Goal: Task Accomplishment & Management: Use online tool/utility

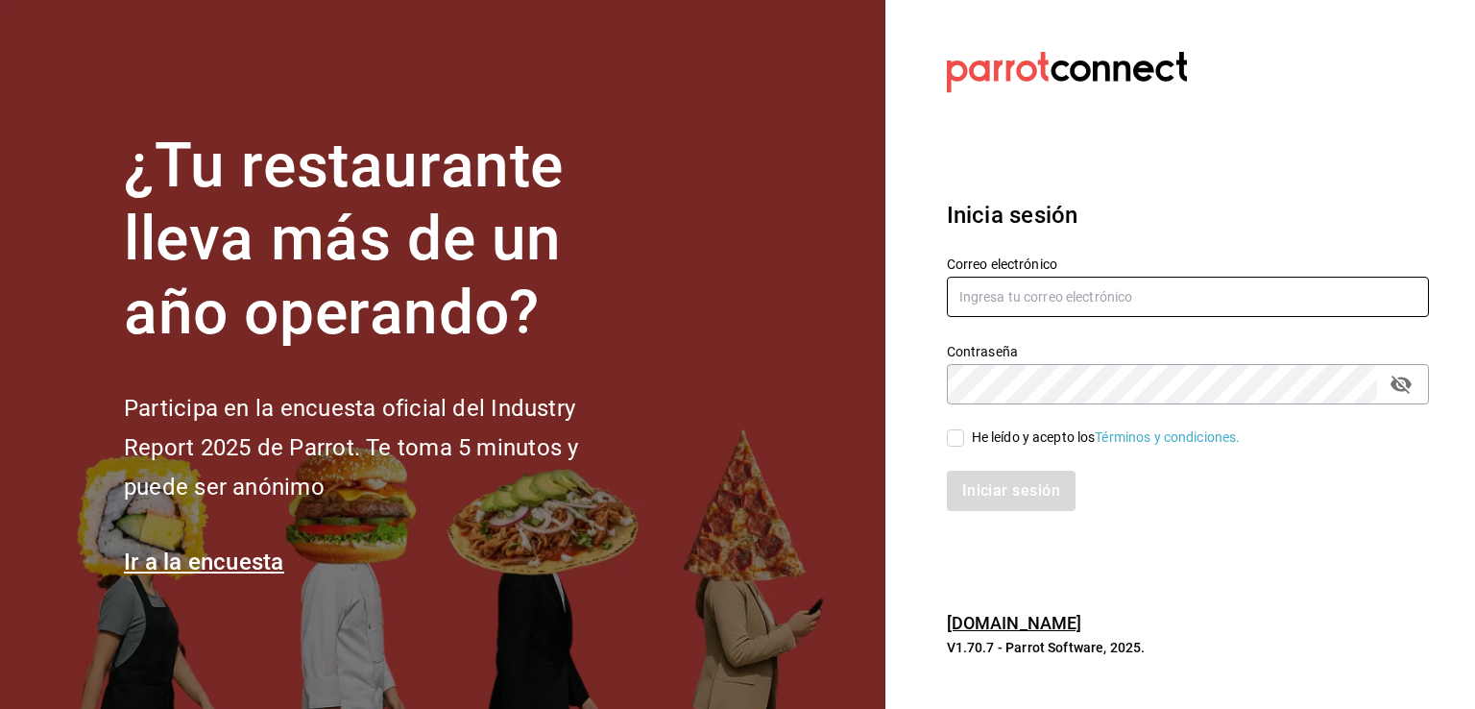
click at [1117, 304] on input "text" at bounding box center [1188, 297] width 482 height 40
type input "[EMAIL_ADDRESS][DOMAIN_NAME]"
click at [956, 439] on input "He leído y acepto los Términos y condiciones." at bounding box center [955, 437] width 17 height 17
checkbox input "true"
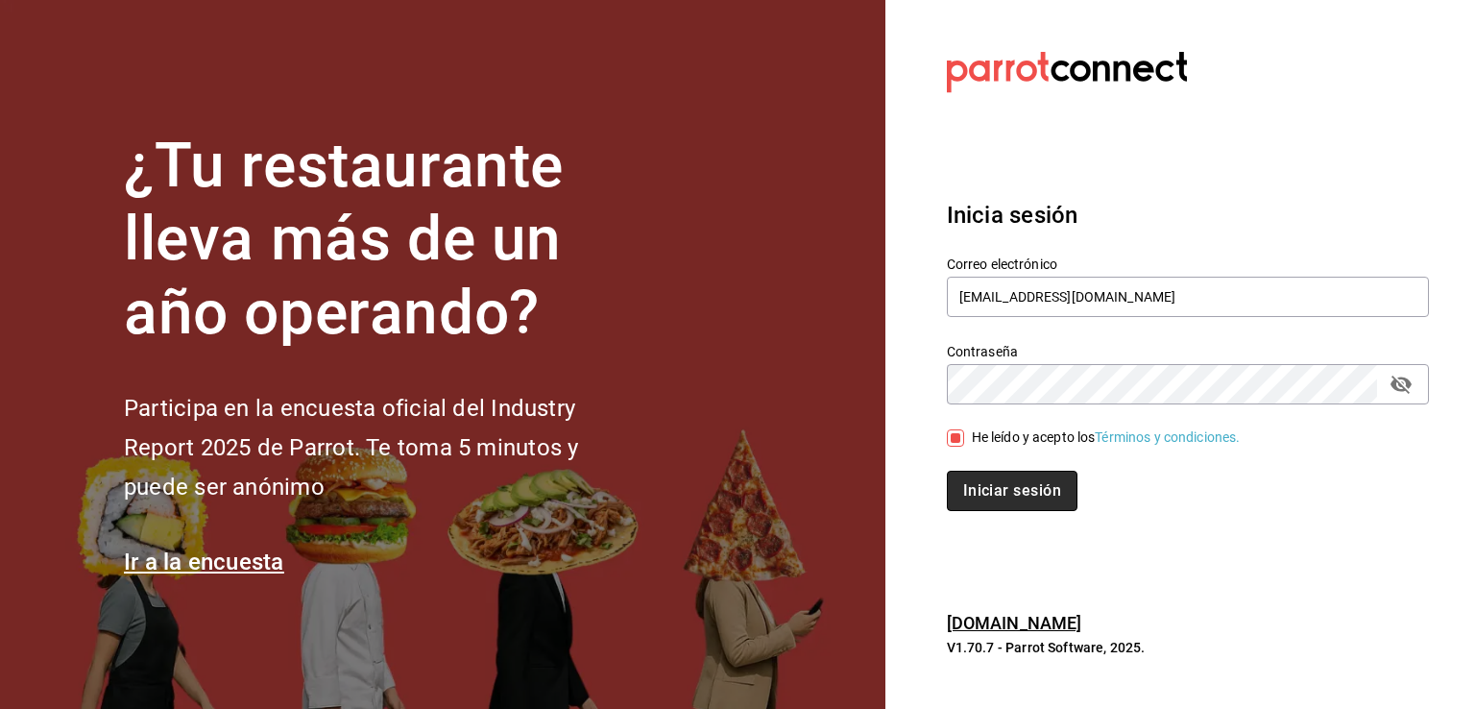
click at [972, 481] on button "Iniciar sesión" at bounding box center [1012, 491] width 131 height 40
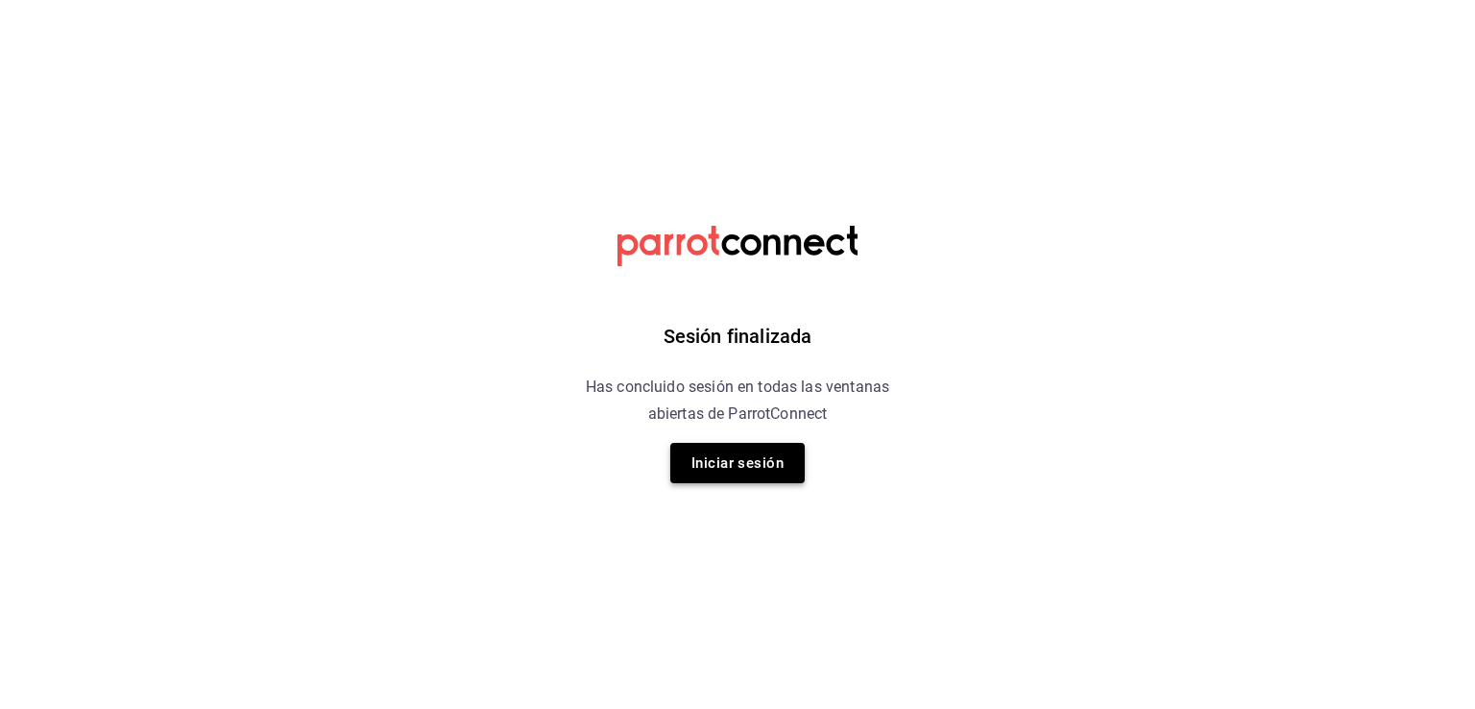
click at [787, 470] on button "Iniciar sesión" at bounding box center [737, 463] width 134 height 40
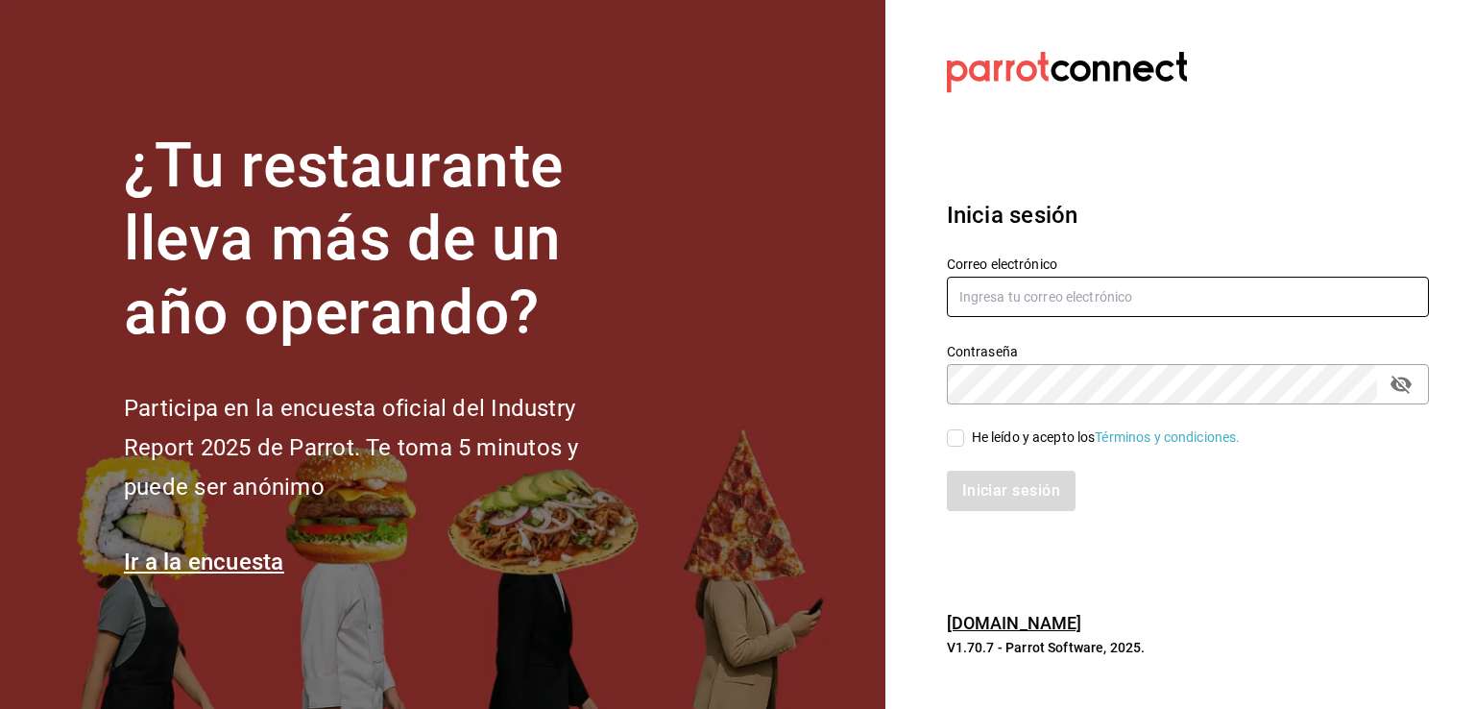
click at [1107, 296] on input "text" at bounding box center [1188, 297] width 482 height 40
type input "[EMAIL_ADDRESS][DOMAIN_NAME]"
click at [960, 433] on input "He leído y acepto los Términos y condiciones." at bounding box center [955, 437] width 17 height 17
checkbox input "true"
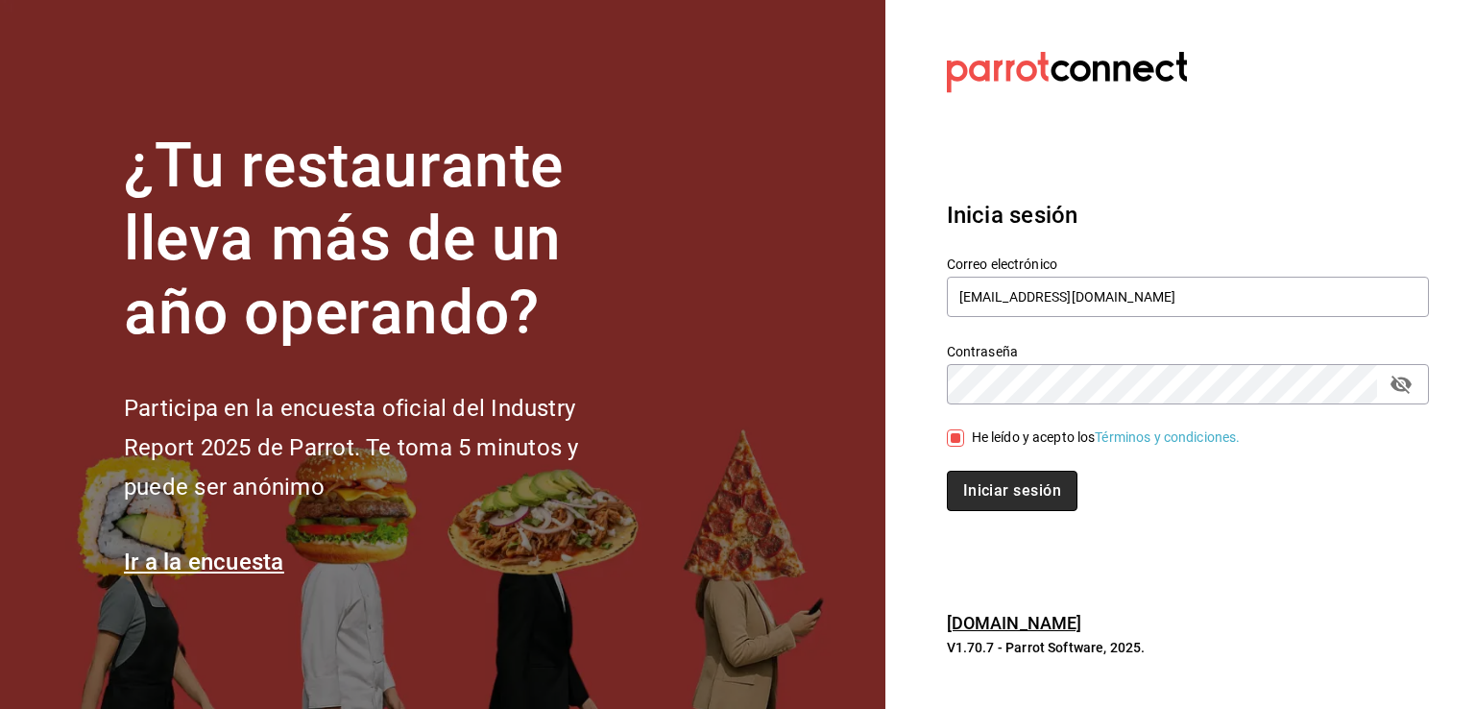
click at [976, 482] on button "Iniciar sesión" at bounding box center [1012, 491] width 131 height 40
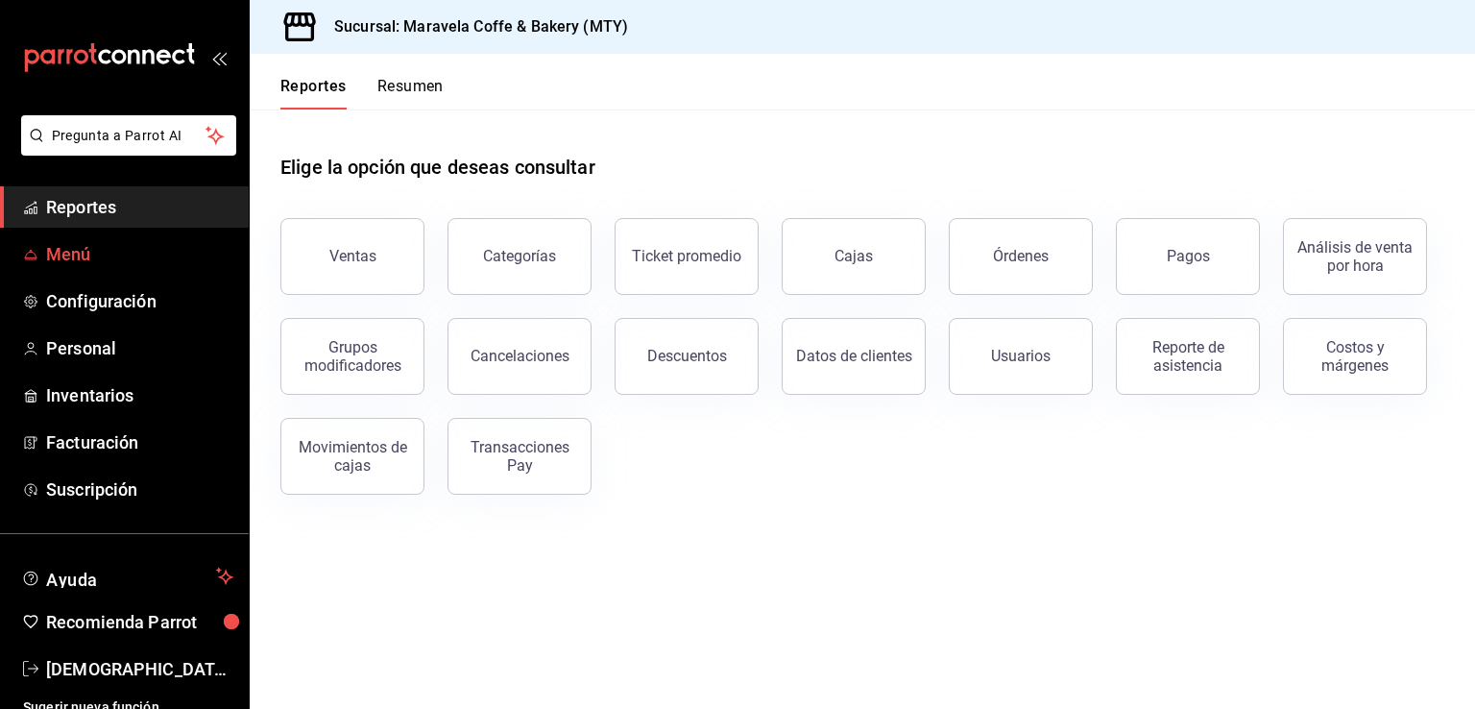
click at [81, 255] on span "Menú" at bounding box center [139, 254] width 187 height 26
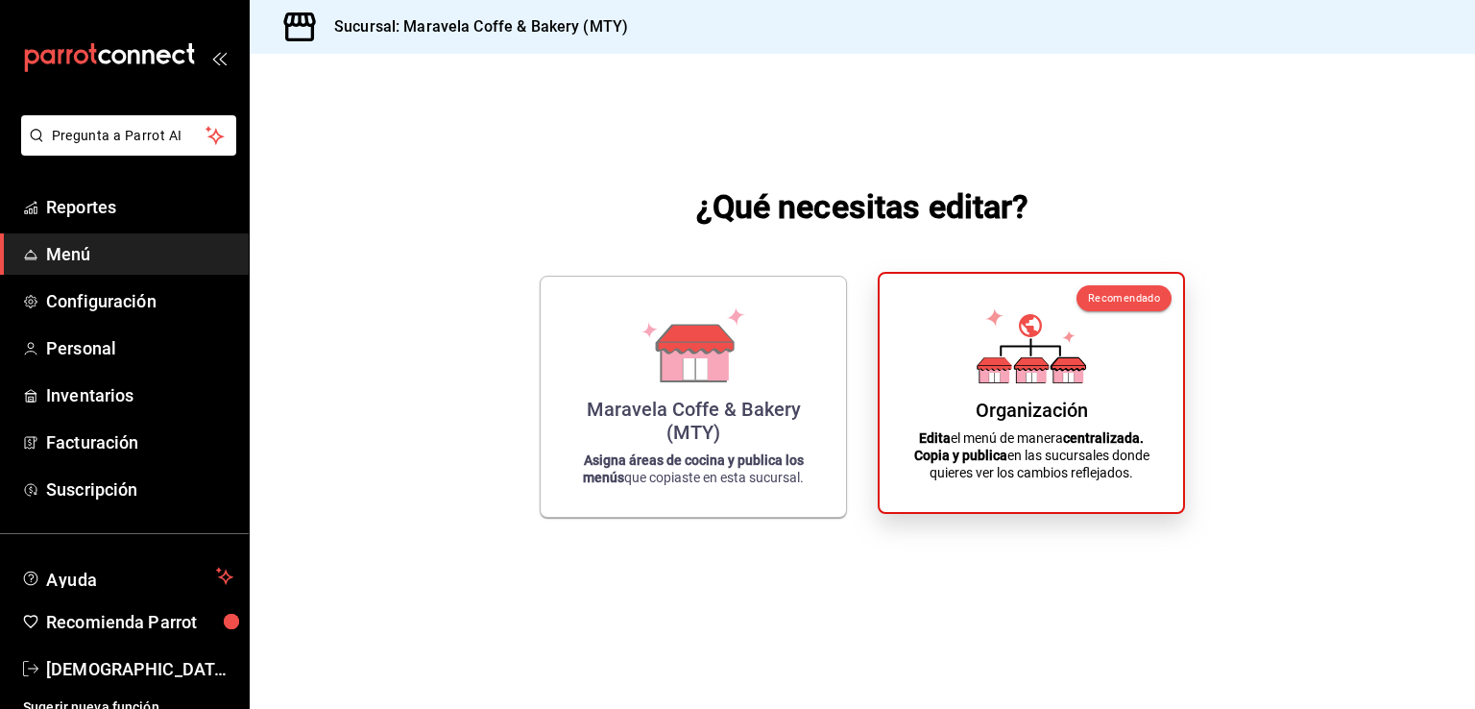
click at [1015, 432] on p "Edita el menú de manera centralizada. Copia y publica en las sucursales donde q…" at bounding box center [1031, 455] width 257 height 52
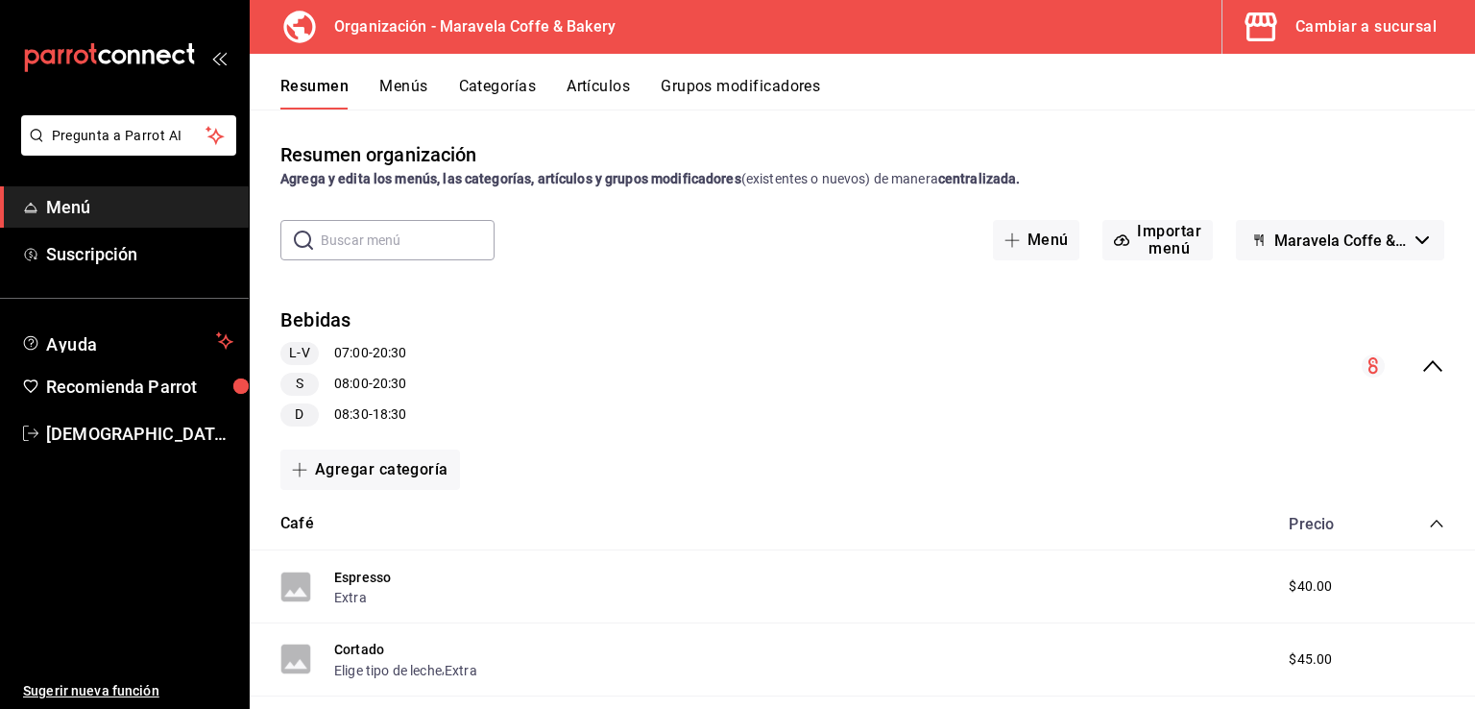
click at [402, 87] on button "Menús" at bounding box center [403, 93] width 48 height 33
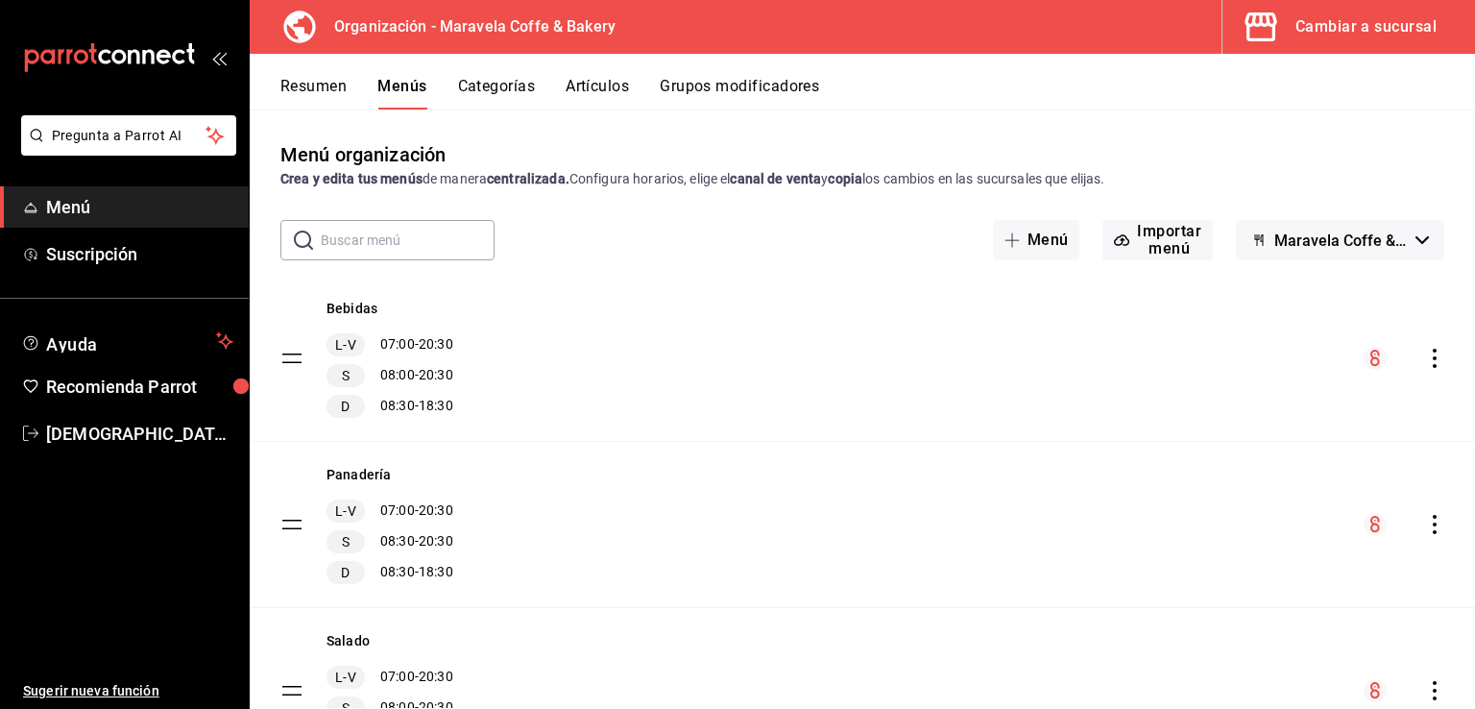
click at [323, 97] on button "Resumen" at bounding box center [313, 93] width 66 height 33
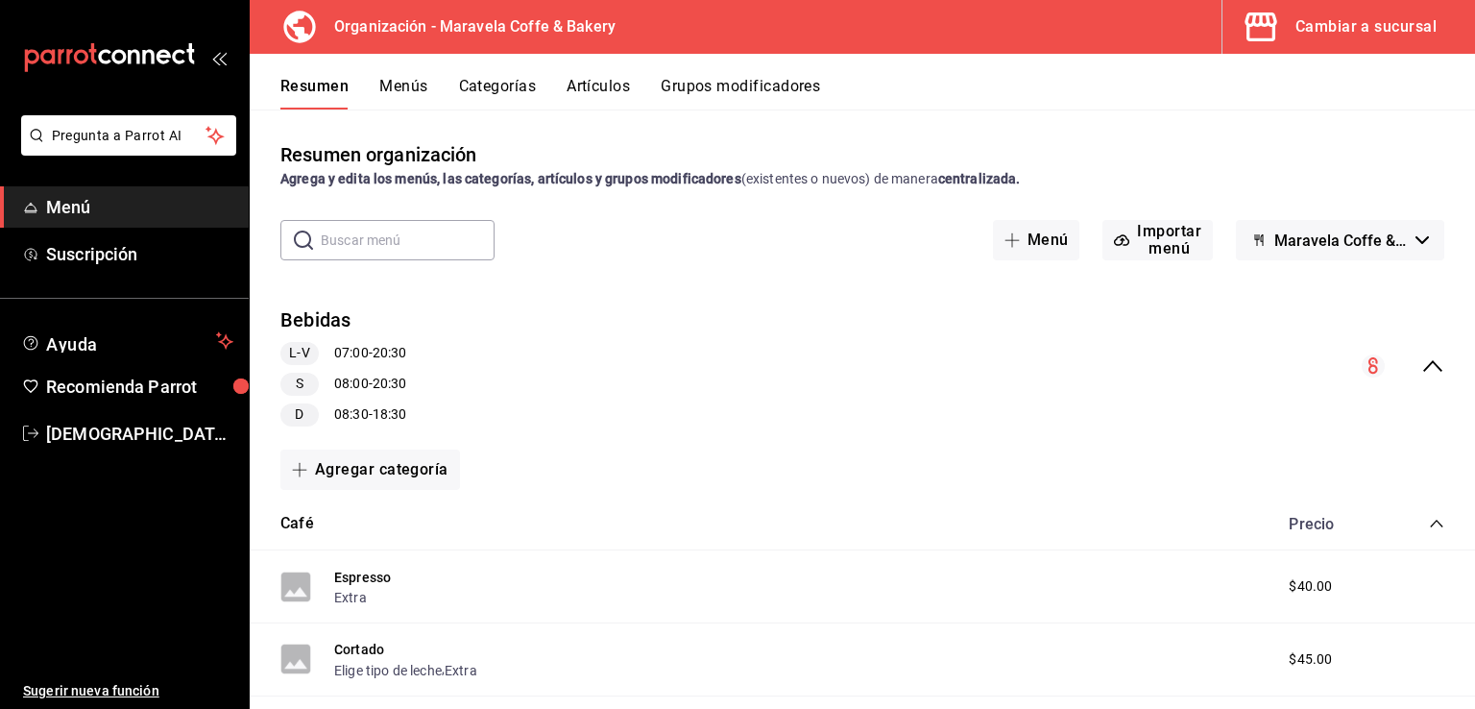
drag, startPoint x: 449, startPoint y: 274, endPoint x: 417, endPoint y: 332, distance: 66.6
click at [417, 332] on div "Resumen organización Agrega y edita los menús, las categorías, artículos y grup…" at bounding box center [863, 424] width 1226 height 568
click at [1422, 367] on icon "collapse-menu-row" at bounding box center [1433, 365] width 23 height 23
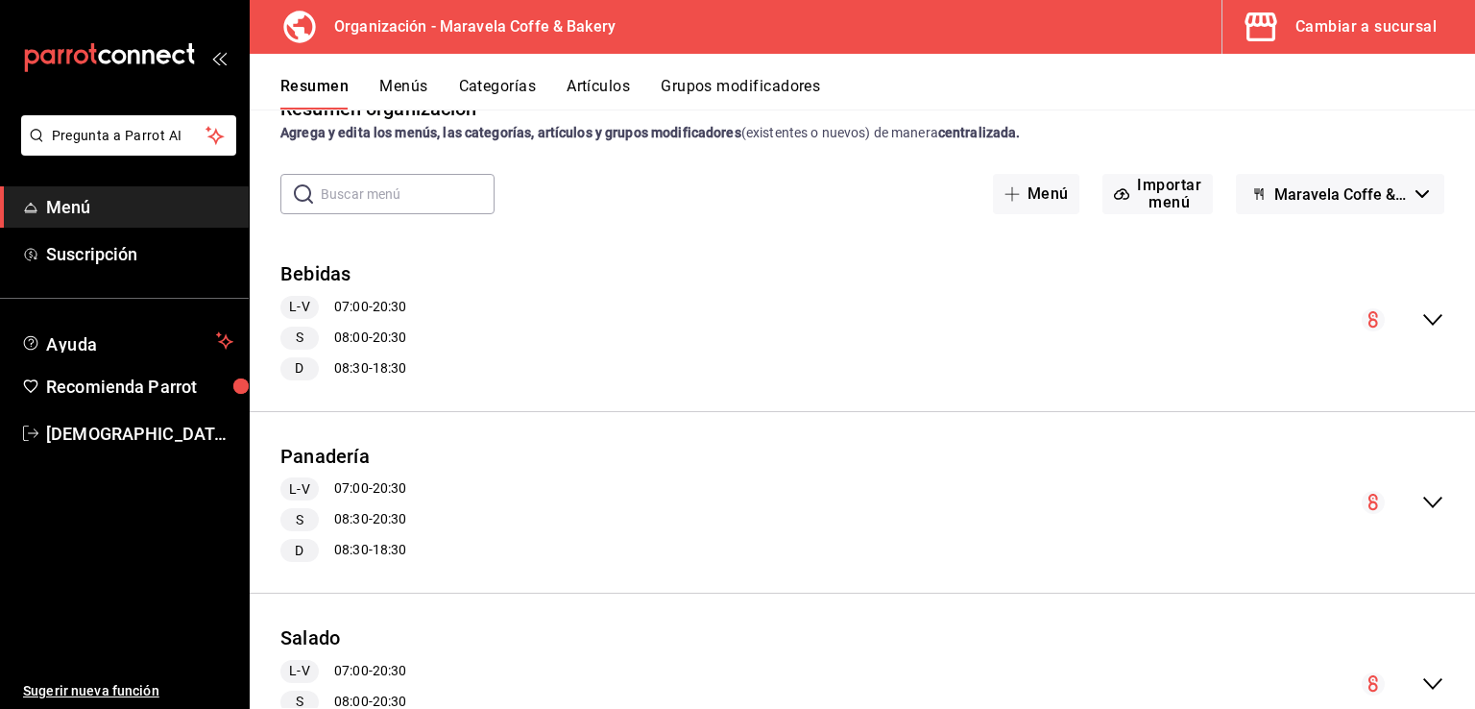
scroll to position [30, 0]
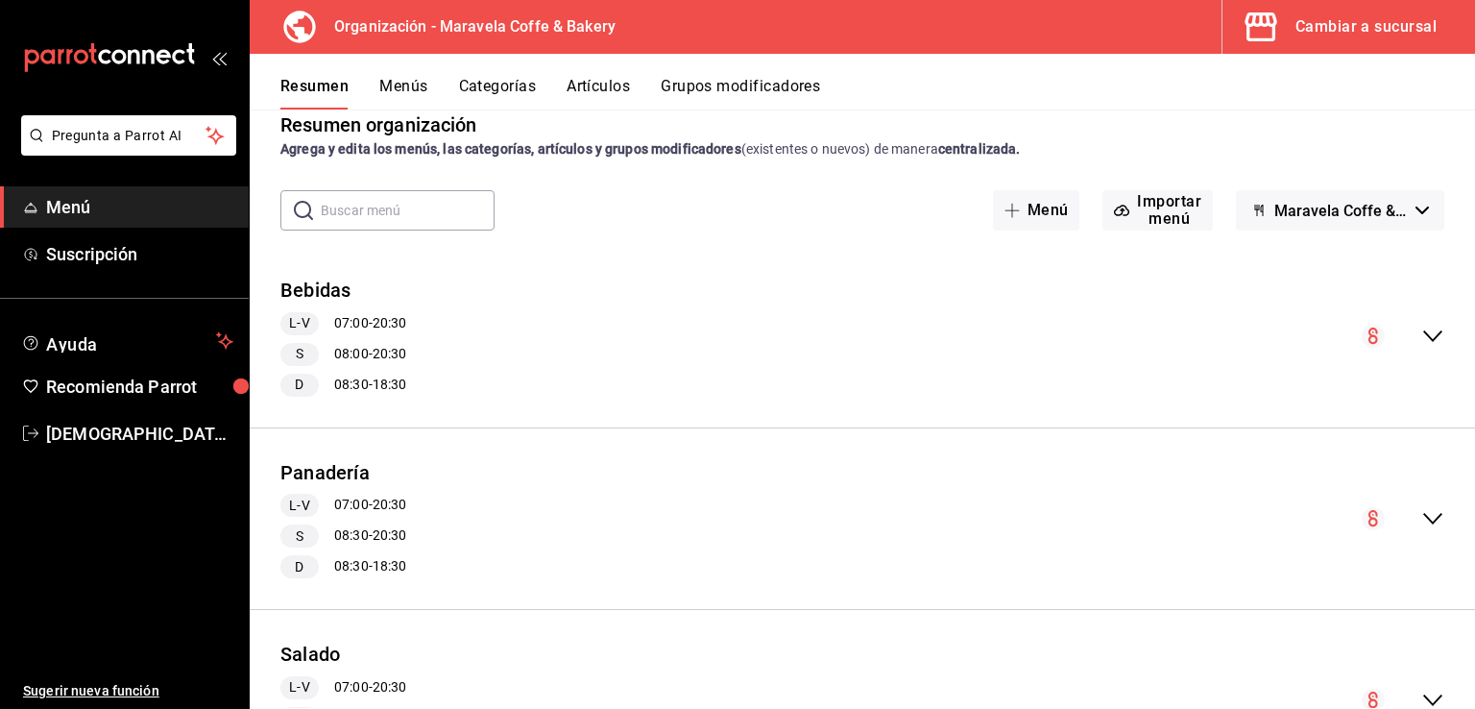
click at [1423, 339] on icon "collapse-menu-row" at bounding box center [1433, 336] width 23 height 23
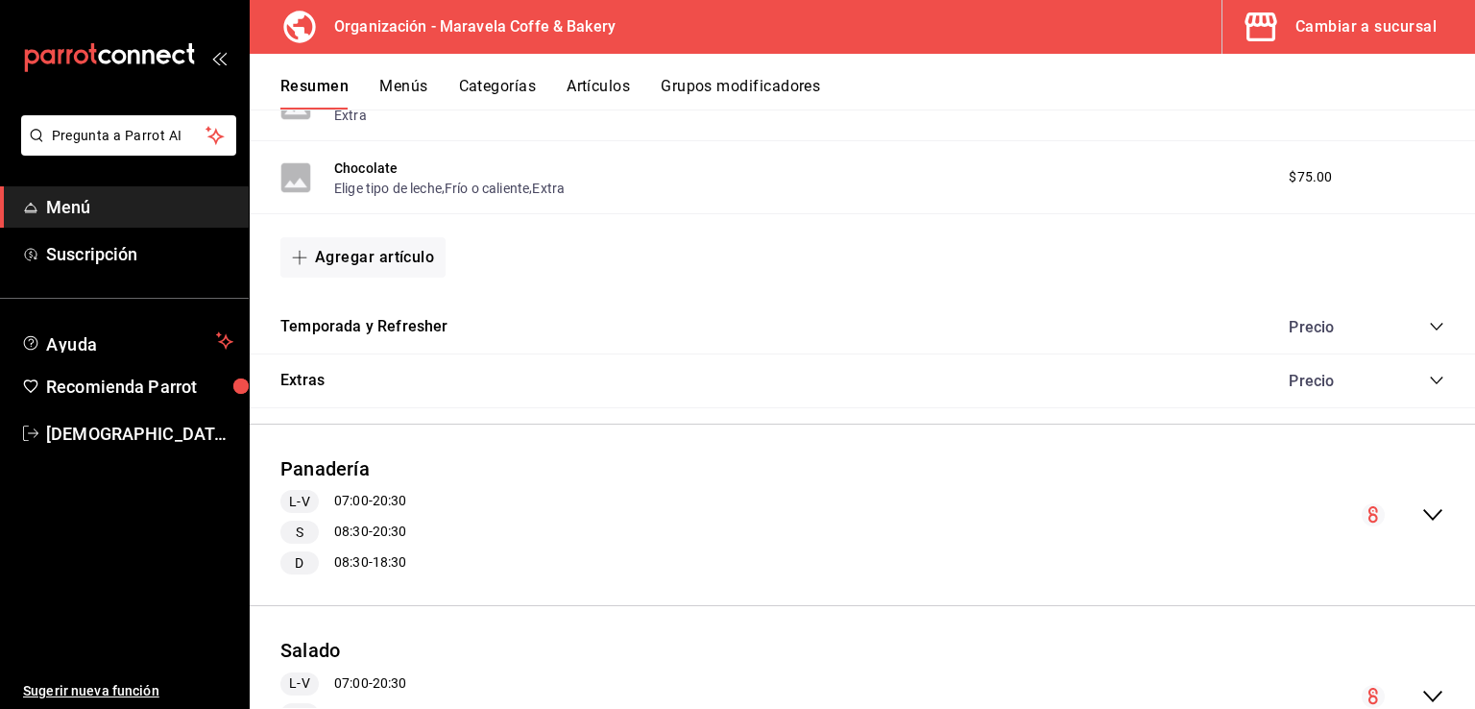
scroll to position [2002, 0]
click at [1429, 321] on icon "collapse-category-row" at bounding box center [1436, 326] width 15 height 15
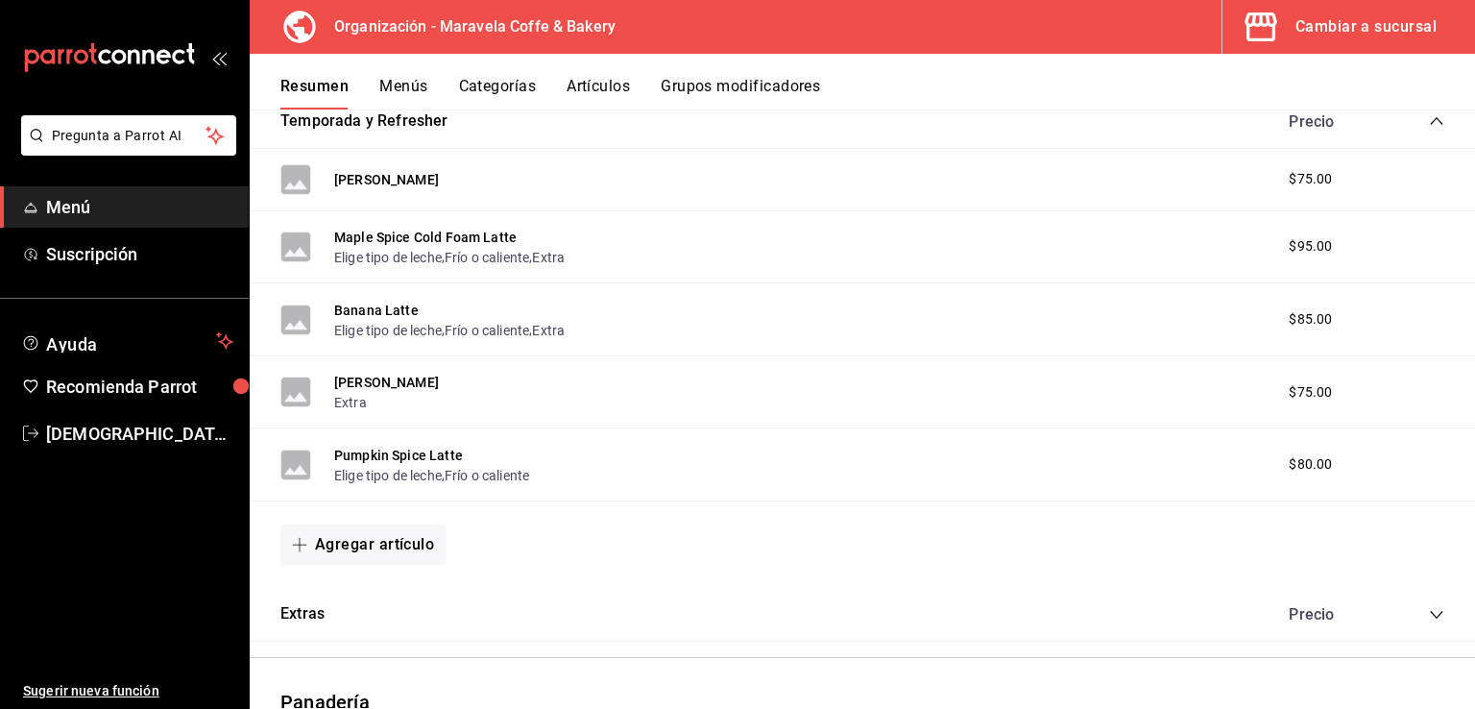
scroll to position [2216, 0]
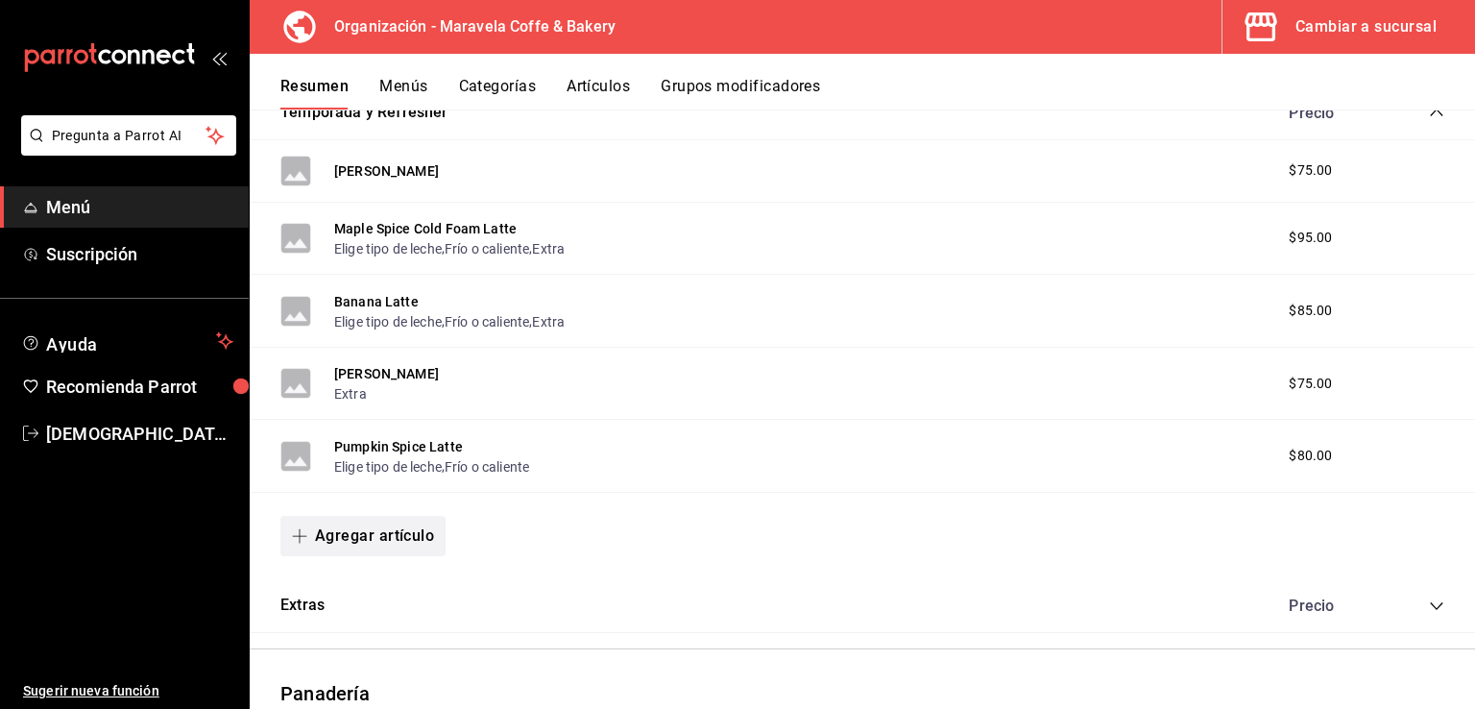
click at [365, 538] on button "Agregar artículo" at bounding box center [362, 536] width 165 height 40
click at [396, 641] on li "Artículo nuevo" at bounding box center [355, 638] width 151 height 47
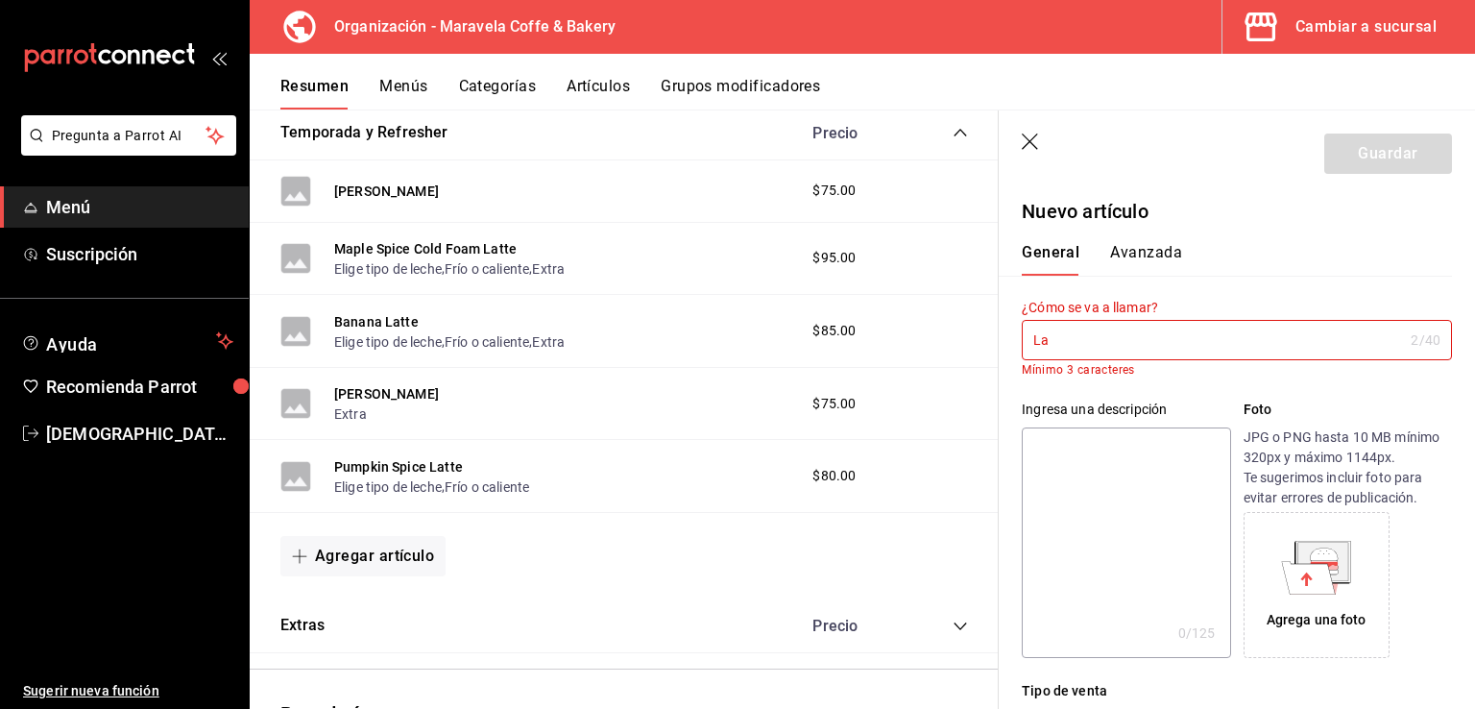
type input "L"
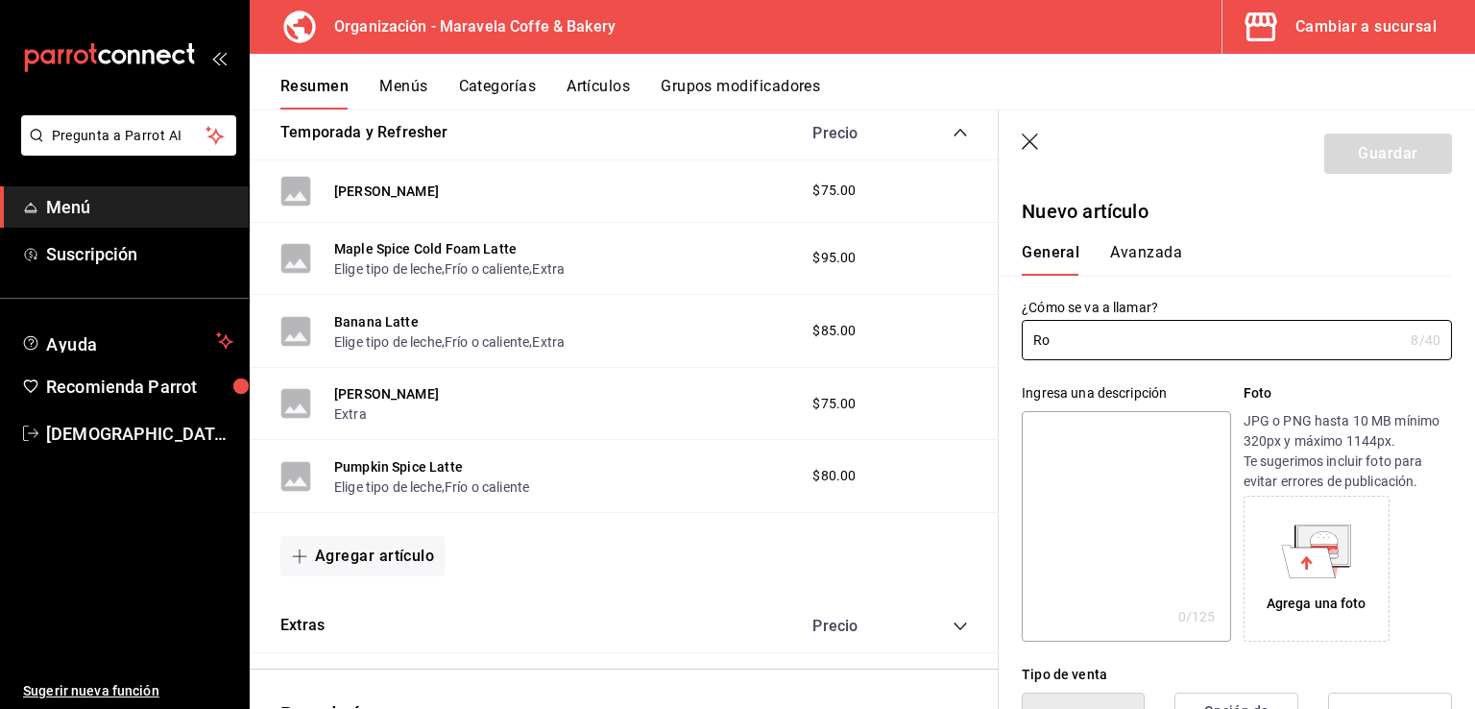
type input "R"
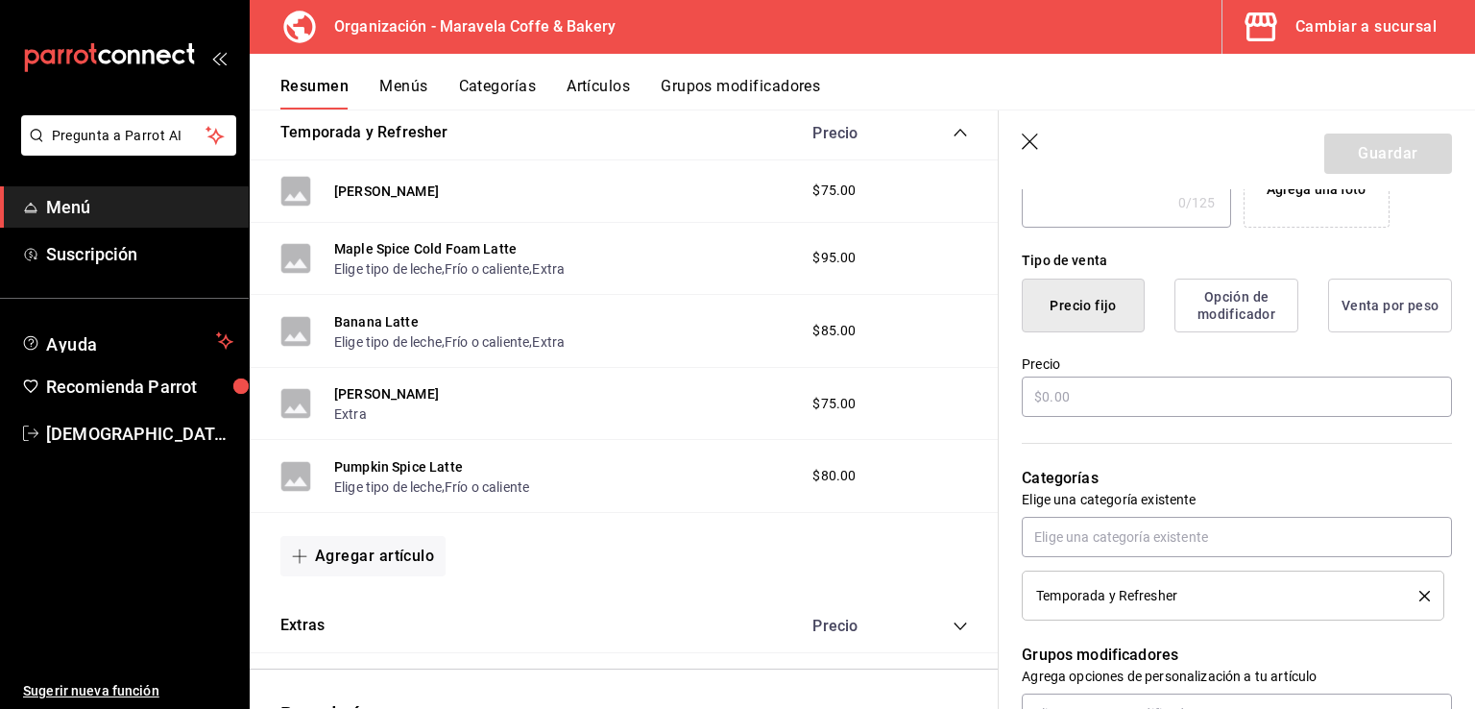
scroll to position [416, 0]
type input "Rosemarry Latte"
click at [1248, 401] on input "text" at bounding box center [1237, 395] width 430 height 40
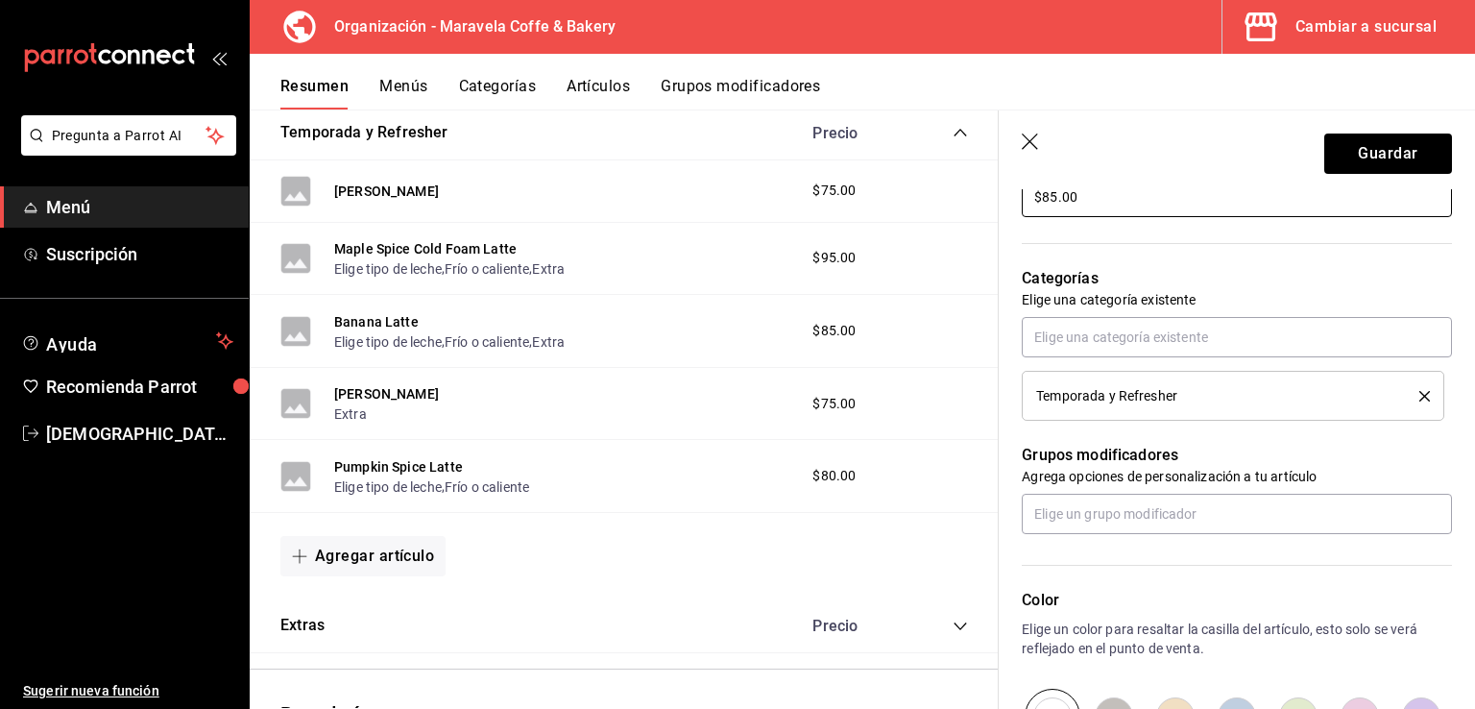
scroll to position [544, 0]
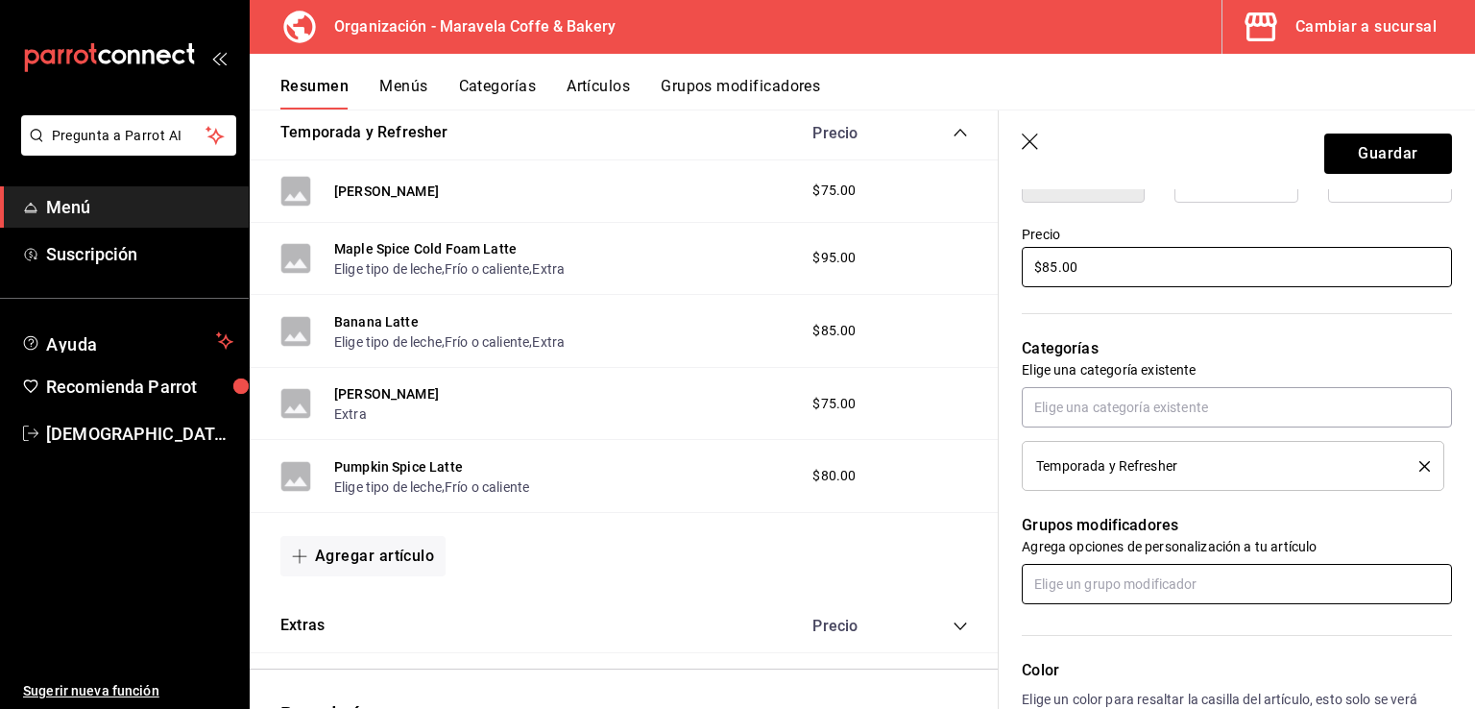
type input "$85.00"
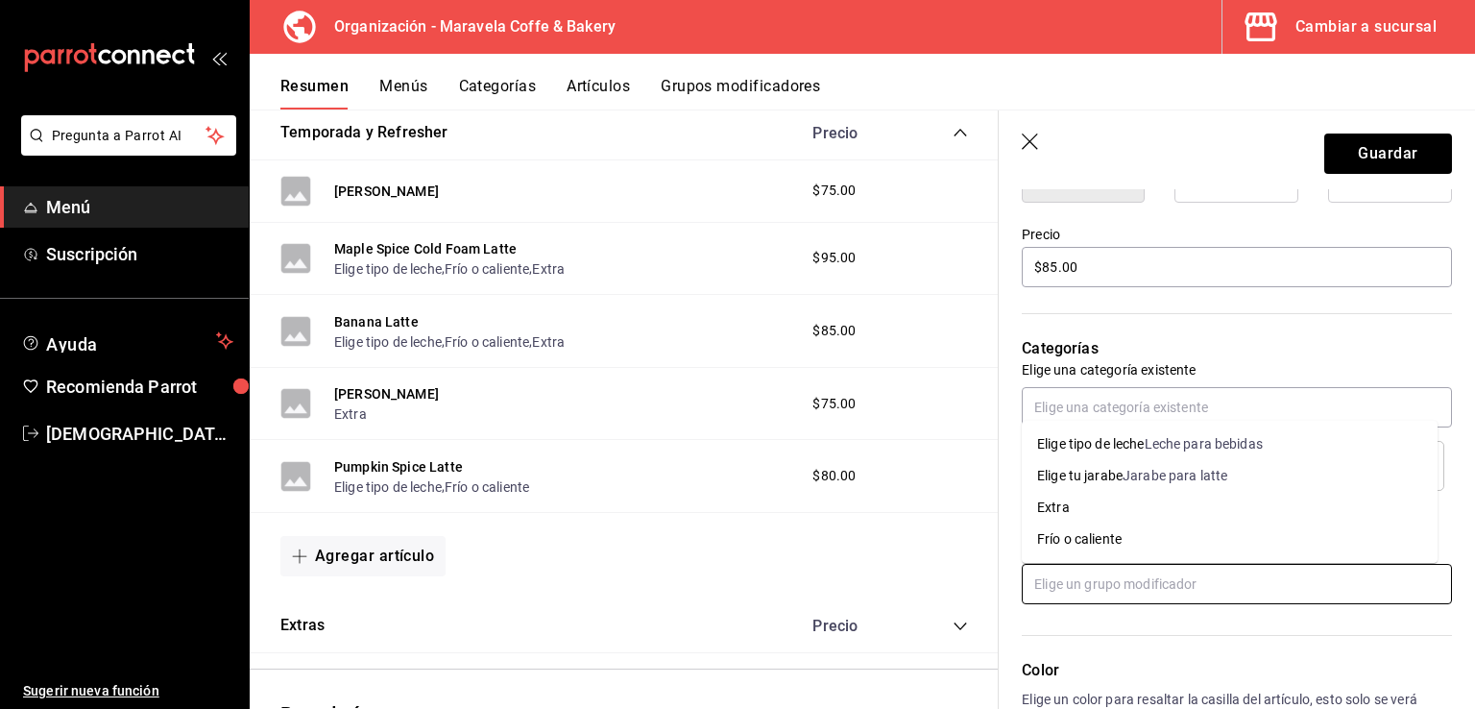
click at [1260, 578] on input "text" at bounding box center [1237, 584] width 430 height 40
click at [1269, 454] on li "Elige tipo de leche Leche para bebidas" at bounding box center [1230, 444] width 416 height 32
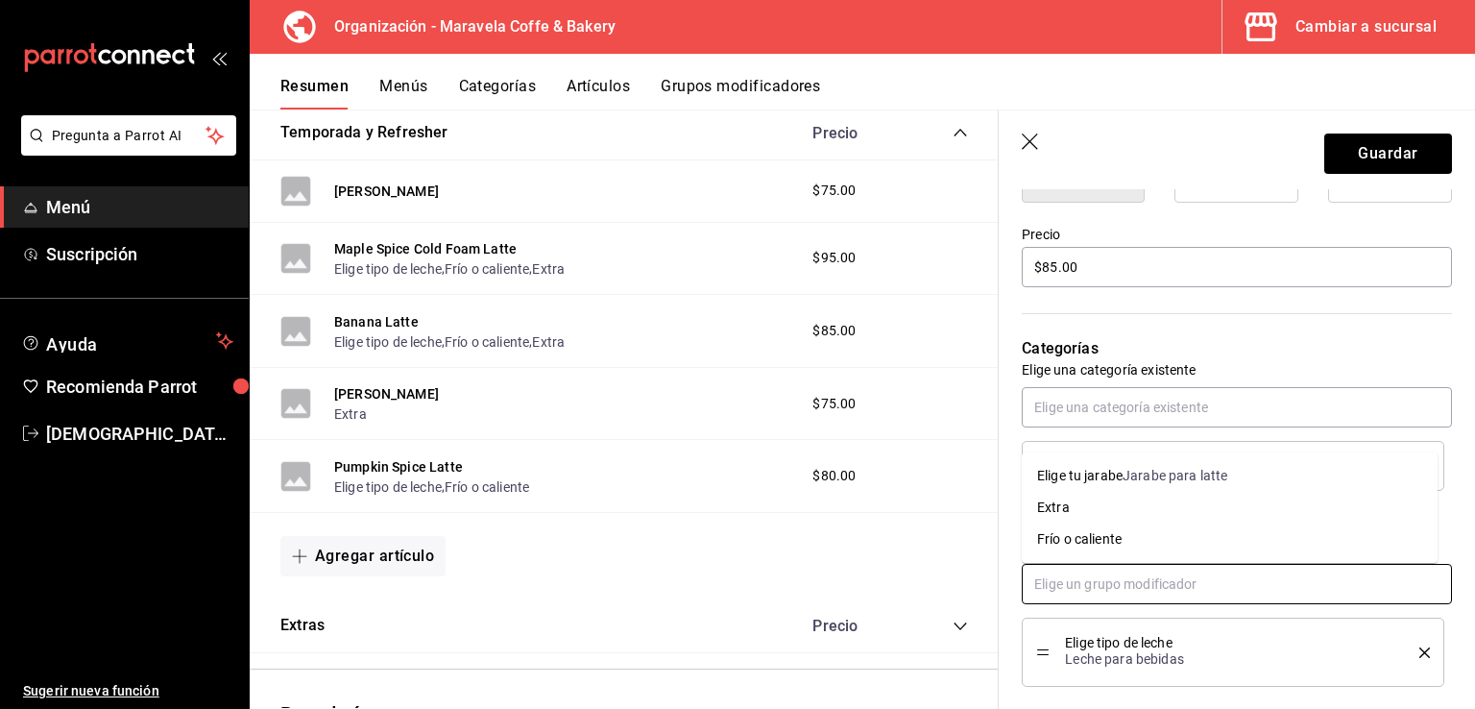
click at [1233, 589] on input "text" at bounding box center [1237, 584] width 430 height 40
click at [1218, 512] on li "Extra" at bounding box center [1230, 508] width 416 height 32
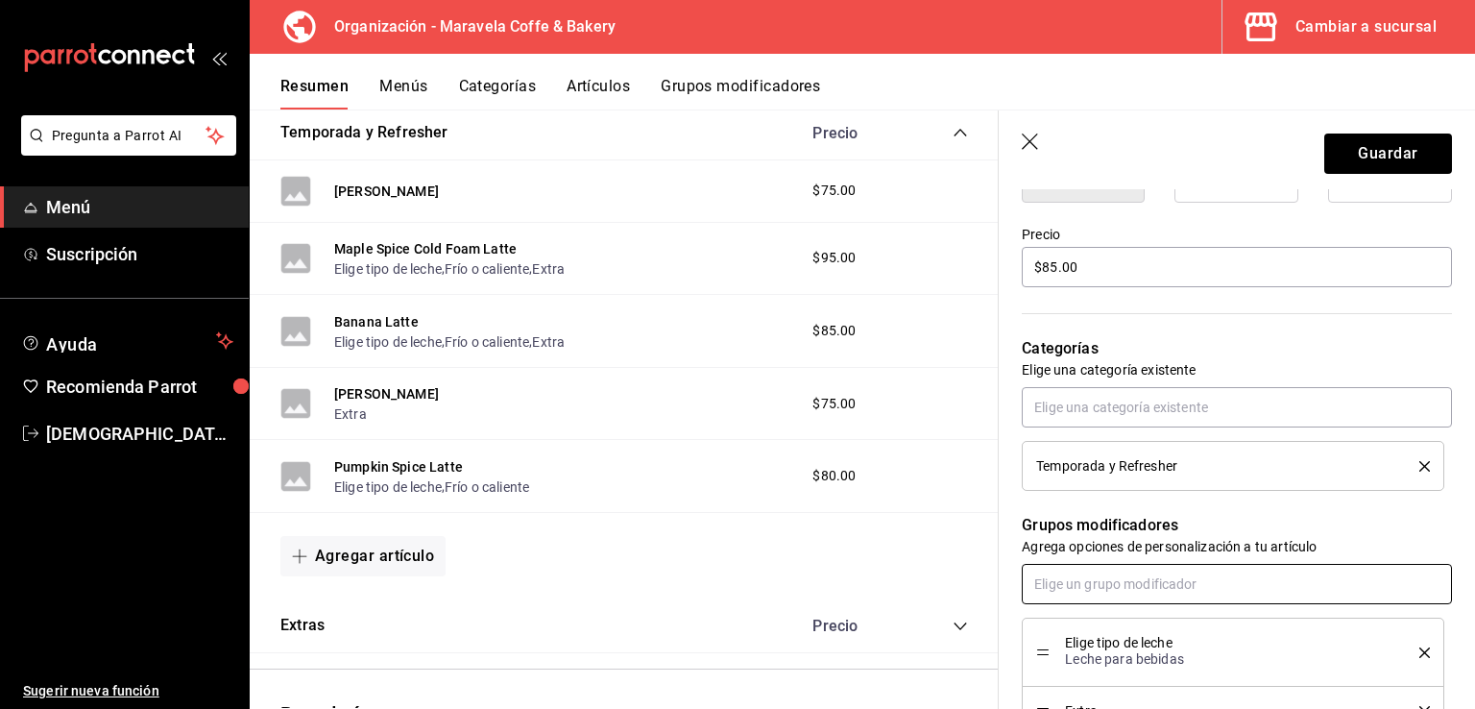
click at [1210, 578] on input "text" at bounding box center [1237, 584] width 430 height 40
click at [1177, 654] on li "Frío o caliente" at bounding box center [1230, 659] width 416 height 32
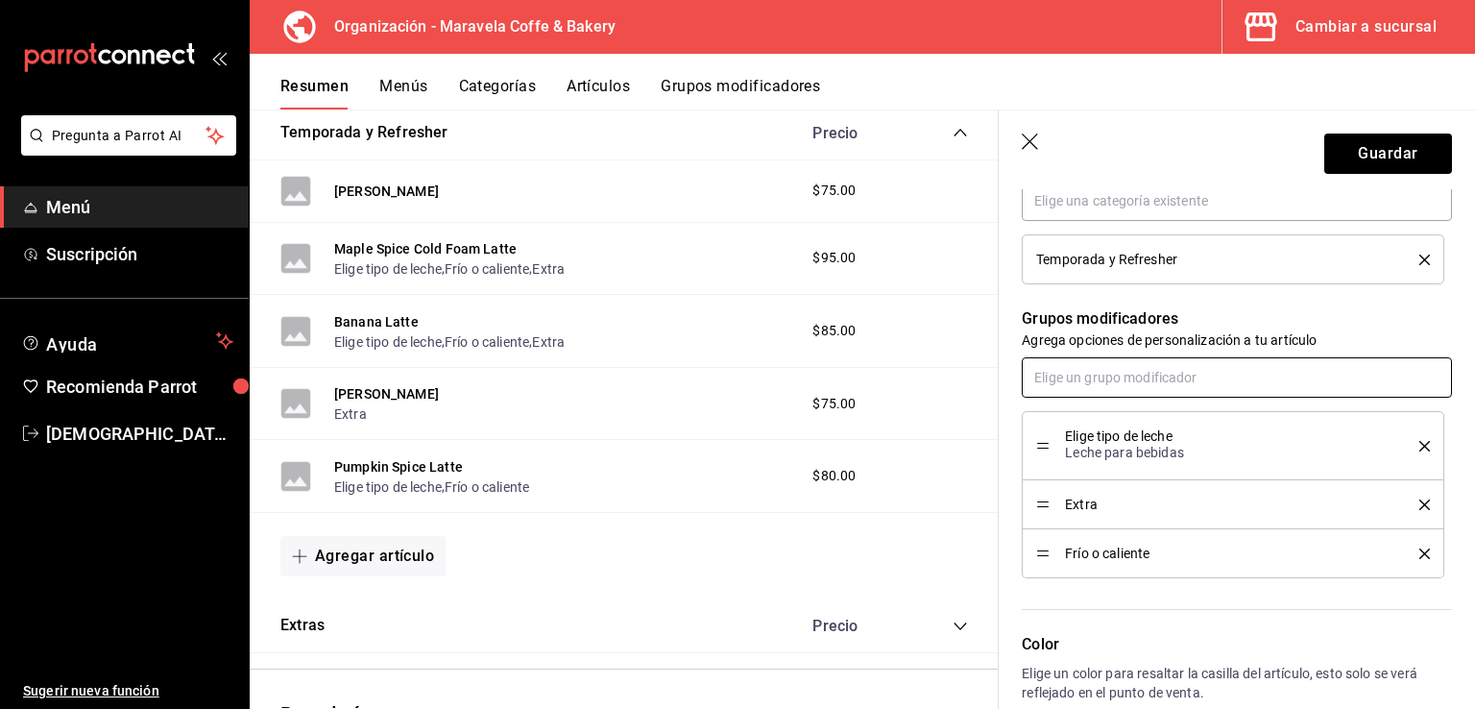
scroll to position [752, 0]
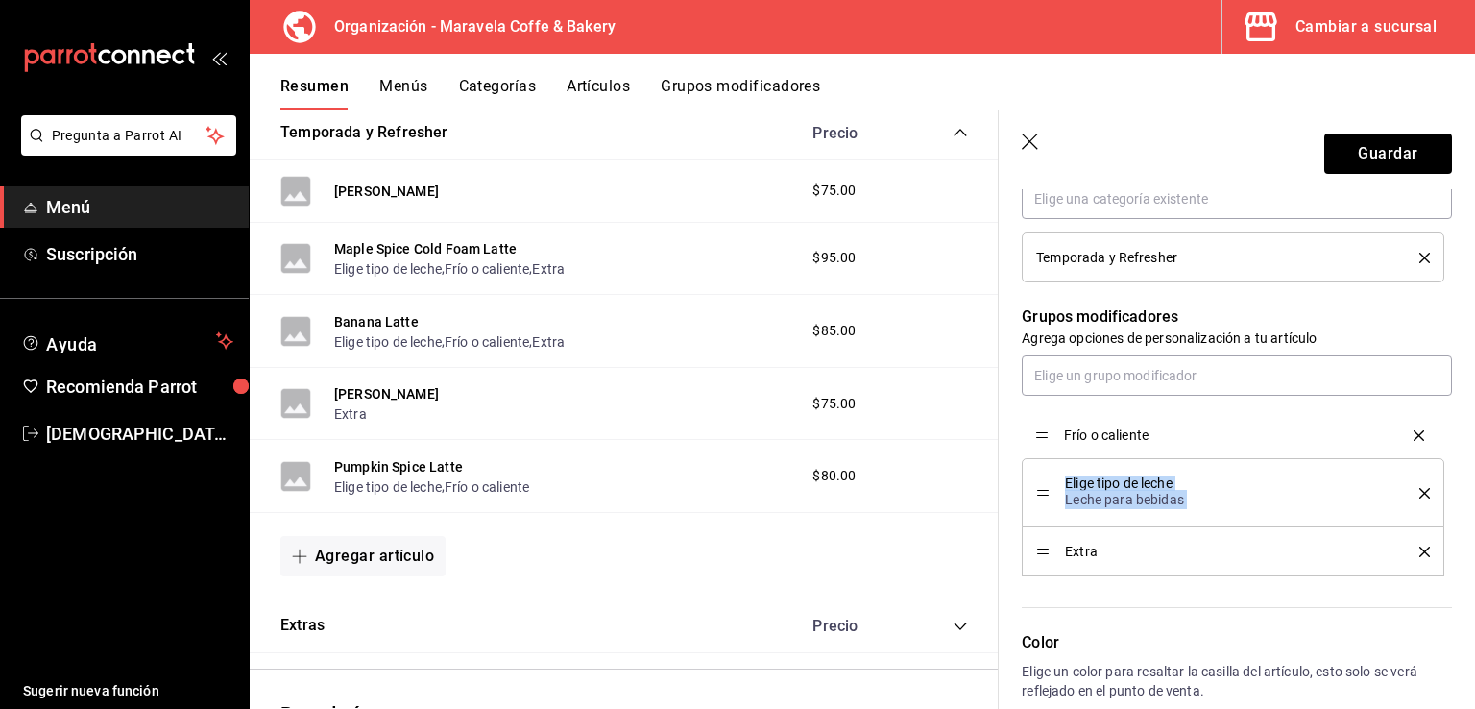
drag, startPoint x: 1043, startPoint y: 550, endPoint x: 1042, endPoint y: 435, distance: 115.3
click at [1352, 162] on button "Guardar" at bounding box center [1389, 154] width 128 height 40
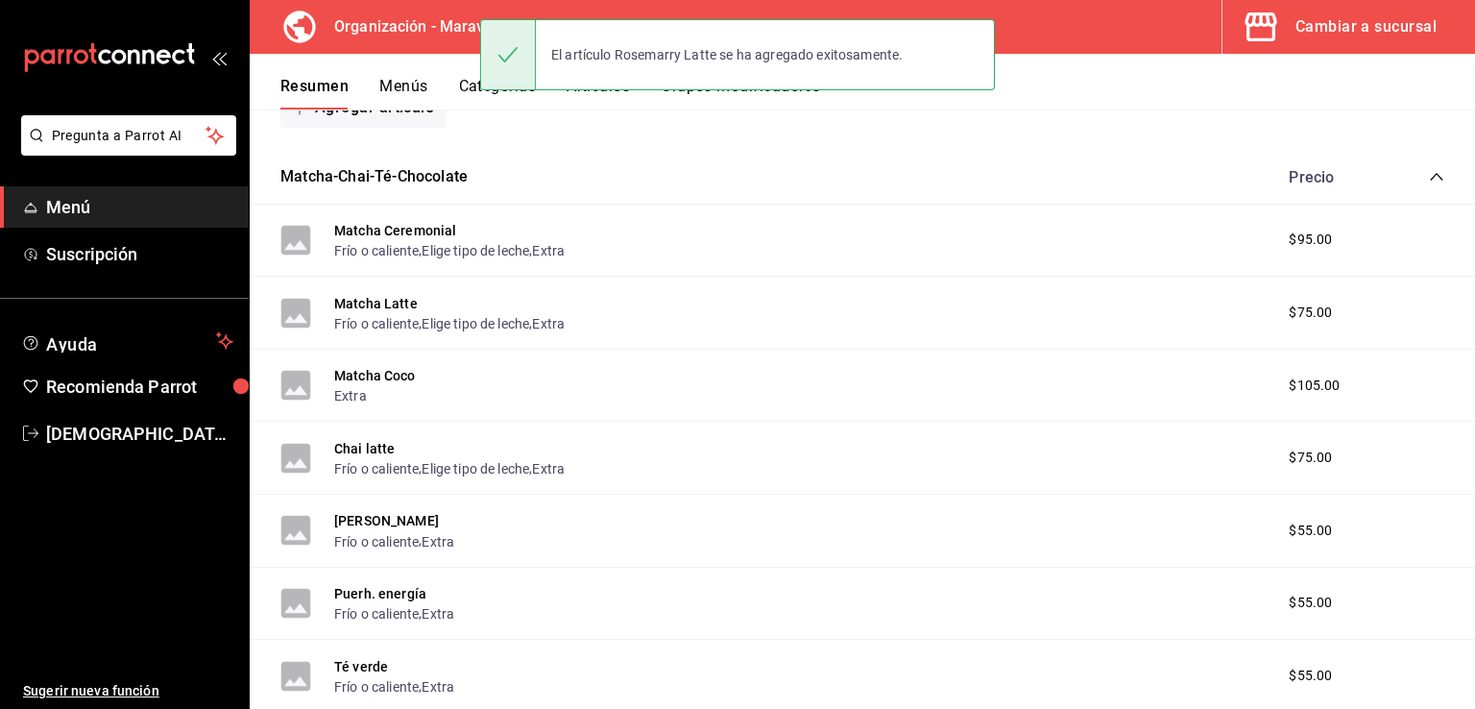
scroll to position [2546, 0]
